Goal: Task Accomplishment & Management: Complete application form

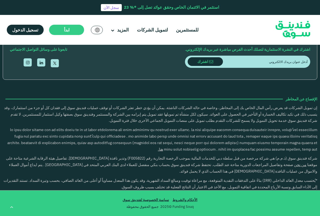
scroll to position [987, 0]
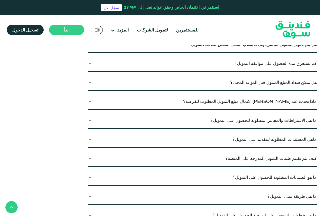
scroll to position [339, 0]
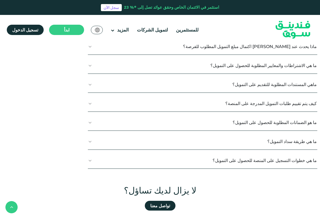
click at [285, 92] on button "ماهي المستندات المطلوبة للتقديم على التمويل؟" at bounding box center [202, 84] width 229 height 16
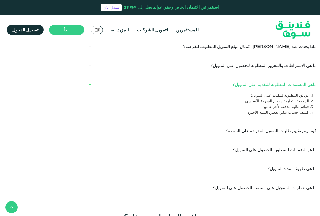
click at [158, 27] on link "لتمويل الشركات" at bounding box center [152, 29] width 34 height 9
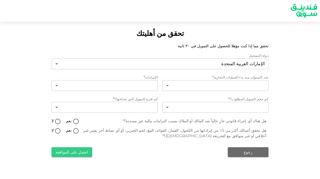
click at [258, 108] on body "تحقق من أهليتك تحقق مما إذا كنت مؤهلا للحصول على التمويل في ٣٠ ثانية دولة التسج…" at bounding box center [160, 89] width 320 height 179
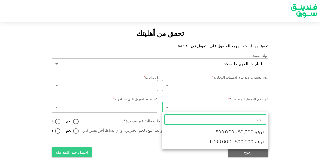
click at [256, 129] on span "درهم 50,000 - 500,000" at bounding box center [240, 131] width 48 height 7
type input "1"
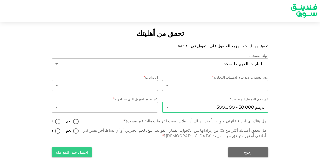
click at [252, 85] on body "تحقق من أهليتك تحقق مما إذا كنت مؤهلا للحصول على التمويل في ٣٠ ثانية دولة التسج…" at bounding box center [160, 83] width 320 height 166
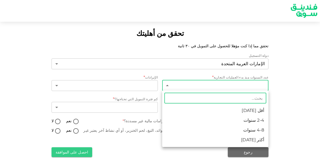
click at [257, 141] on li "أكثر [DATE]" at bounding box center [215, 140] width 106 height 10
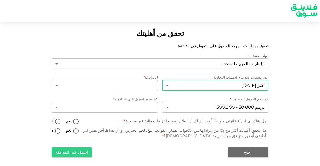
type input "4"
click at [146, 85] on body "تحقق من أهليتك تحقق مما إذا كنت مؤهلا للحصول على التمويل في ٣٠ ثانية دولة التسج…" at bounding box center [160, 83] width 320 height 166
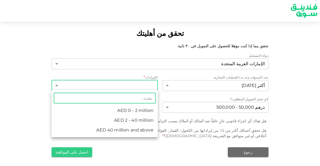
click at [157, 108] on li "AED 0 - 2 million" at bounding box center [104, 110] width 106 height 10
type input "1"
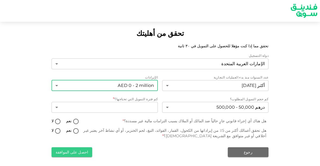
click at [147, 106] on body "تحقق من أهليتك تحقق مما إذا كنت مؤهلا للحصول على التمويل في ٣٠ ثانية دولة التسج…" at bounding box center [160, 83] width 320 height 166
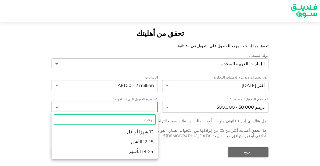
click at [155, 154] on li "18-24 الأشهر" at bounding box center [104, 151] width 106 height 10
type input "3"
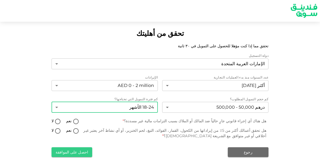
click at [53, 118] on span "لا" at bounding box center [52, 121] width 2 height 6
click at [54, 118] on input "لا" at bounding box center [58, 121] width 8 height 7
radio input "true"
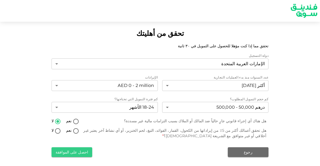
click at [54, 128] on input "لا" at bounding box center [58, 130] width 8 height 7
radio input "true"
click at [56, 149] on button "احصل على الموافقة" at bounding box center [71, 152] width 41 height 10
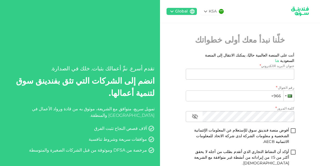
click at [287, 90] on div at bounding box center [288, 95] width 10 height 10
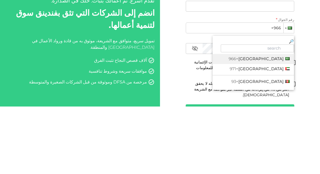
click at [238, 134] on span "+971" at bounding box center [233, 136] width 9 height 5
type input "+971"
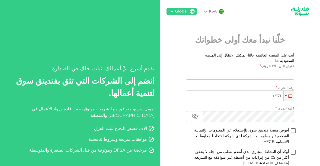
click at [213, 9] on div "KSA" at bounding box center [213, 11] width 8 height 6
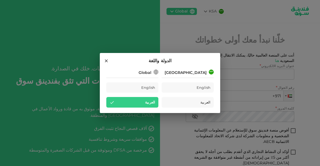
click at [203, 76] on hr at bounding box center [187, 76] width 52 height 2
click at [205, 69] on div "[GEOGRAPHIC_DATA]" at bounding box center [187, 72] width 52 height 7
click at [204, 67] on h2 "الدولة واللغة" at bounding box center [160, 61] width 120 height 16
click at [154, 73] on icon at bounding box center [156, 72] width 7 height 7
click at [200, 106] on div "العربية" at bounding box center [187, 102] width 52 height 11
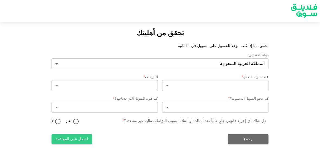
click at [238, 63] on body "تحقق من أهليتك تحقق مما إذا كنت مؤهلا للحصول على التمويل في ٣٠ ثانية دولة التسج…" at bounding box center [160, 83] width 320 height 166
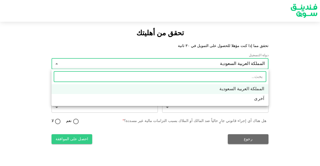
click at [251, 100] on li "آخرى" at bounding box center [159, 99] width 217 height 10
type input "3"
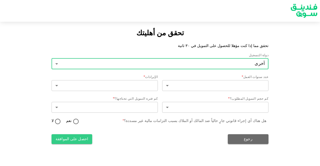
click at [256, 62] on body "تحقق من أهليتك تحقق مما إذا كنت مؤهلا للحصول على التمويل في ٣٠ ثانية دولة التسج…" at bounding box center [160, 83] width 320 height 166
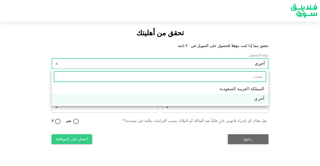
click at [255, 100] on li "آخرى" at bounding box center [159, 99] width 217 height 10
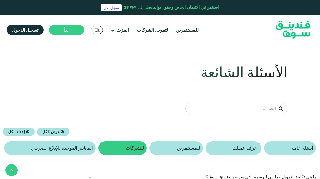
scroll to position [367, 0]
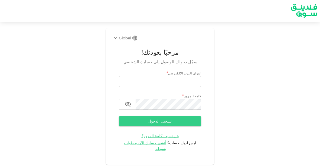
click at [160, 150] on div "Global مرحبًا بعودتك! سجّل دخولك للوصول إلى حسابك الشخصي. عنوان البريد الالكترو…" at bounding box center [160, 96] width 108 height 136
click at [128, 35] on div "Global" at bounding box center [121, 38] width 19 height 7
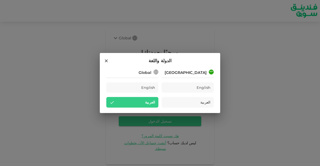
click at [200, 70] on div "[GEOGRAPHIC_DATA]" at bounding box center [185, 73] width 42 height 6
click at [126, 72] on div "Global" at bounding box center [132, 72] width 52 height 7
click at [107, 62] on icon at bounding box center [106, 60] width 5 height 5
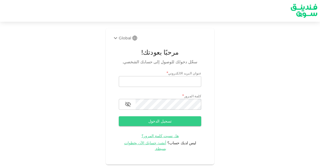
click at [149, 149] on div "Global مرحبًا بعودتك! سجّل دخولك للوصول إلى حسابك الشخصي. عنوان البريد الالكترو…" at bounding box center [160, 96] width 108 height 136
click at [164, 144] on span "أنشئ حسابك الآن بخطوات بسيطة." at bounding box center [145, 145] width 42 height 11
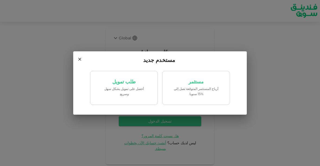
click at [116, 82] on p "طلب تمويل" at bounding box center [123, 81] width 23 height 5
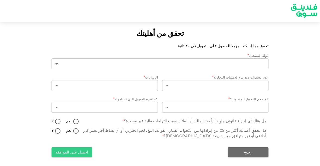
type input "1"
click at [256, 83] on body "تحقق من أهليتك تحقق مما إذا كنت مؤهلا للحصول على التمويل في ٣٠ ثانية دولة التسج…" at bounding box center [160, 83] width 320 height 166
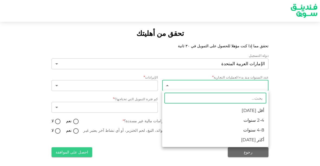
click at [254, 136] on li "أكثر [DATE]" at bounding box center [215, 140] width 106 height 10
type input "4"
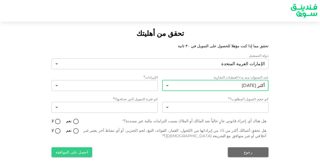
click at [90, 86] on body "تحقق من أهليتك تحقق مما إذا كنت مؤهلا للحصول على التمويل في ٣٠ ثانية دولة التسج…" at bounding box center [160, 83] width 320 height 166
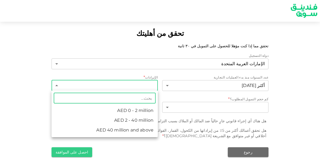
click at [93, 112] on li "AED 0 - 2 million" at bounding box center [104, 110] width 106 height 10
type input "1"
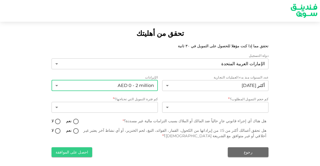
click at [258, 111] on body "تحقق من أهليتك تحقق مما إذا كنت مؤهلا للحصول على التمويل في ٣٠ ثانية دولة التسج…" at bounding box center [160, 83] width 320 height 166
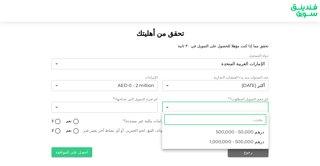
click at [258, 129] on span "درهم 50,000 - 500,000" at bounding box center [240, 131] width 48 height 7
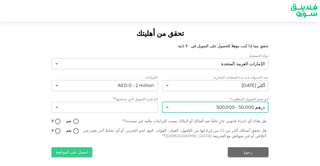
type input "1"
click at [86, 108] on body "تحقق من أهليتك تحقق مما إذا كنت مؤهلا للحصول على التمويل في ٣٠ ثانية دولة التسج…" at bounding box center [160, 83] width 320 height 166
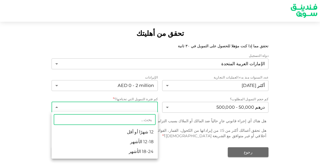
click at [106, 148] on li "18-24 الأشهر" at bounding box center [104, 151] width 106 height 10
type input "3"
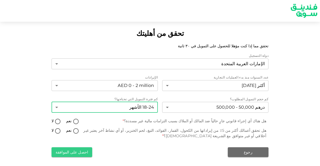
click at [57, 121] on input "لا" at bounding box center [58, 121] width 8 height 7
radio input "true"
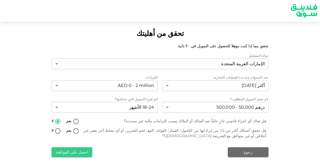
click at [54, 131] on input "لا" at bounding box center [58, 130] width 8 height 7
radio input "true"
click at [64, 153] on button "احصل على الموافقة" at bounding box center [71, 152] width 41 height 10
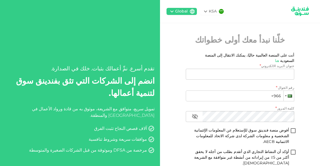
click at [288, 90] on div at bounding box center [288, 95] width 10 height 10
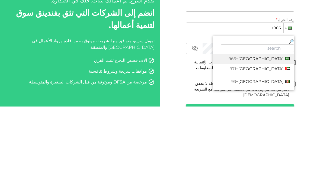
click at [238, 134] on span "+971" at bounding box center [233, 136] width 9 height 5
type input "+971"
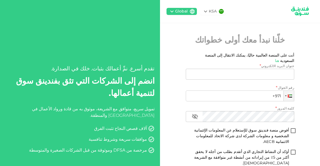
click at [277, 69] on input "عنوان البريد الالكتروني" at bounding box center [243, 74] width 102 height 11
